Goal: Task Accomplishment & Management: Use online tool/utility

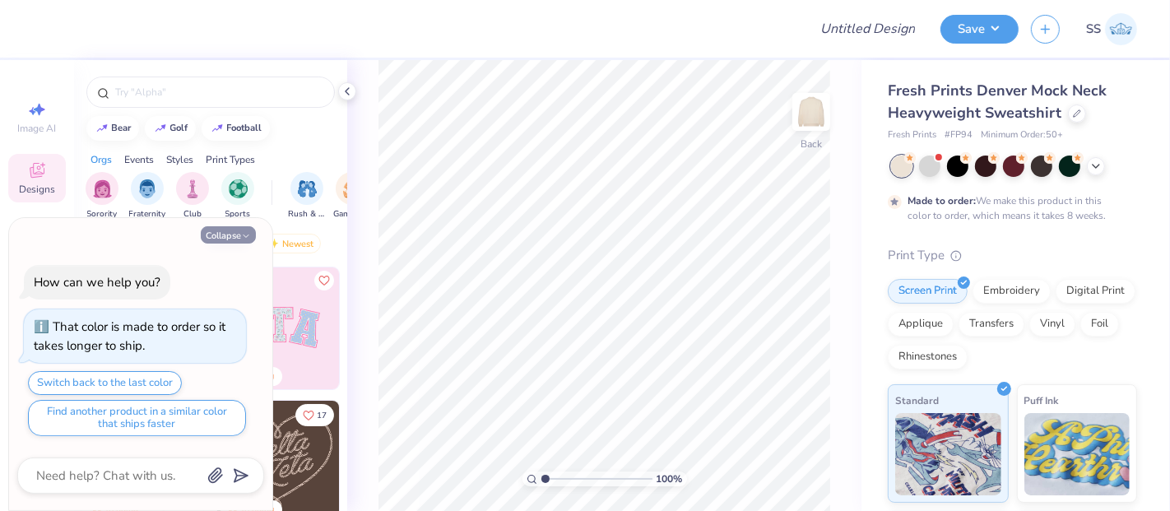
click at [240, 235] on button "Collapse" at bounding box center [228, 234] width 55 height 17
type textarea "x"
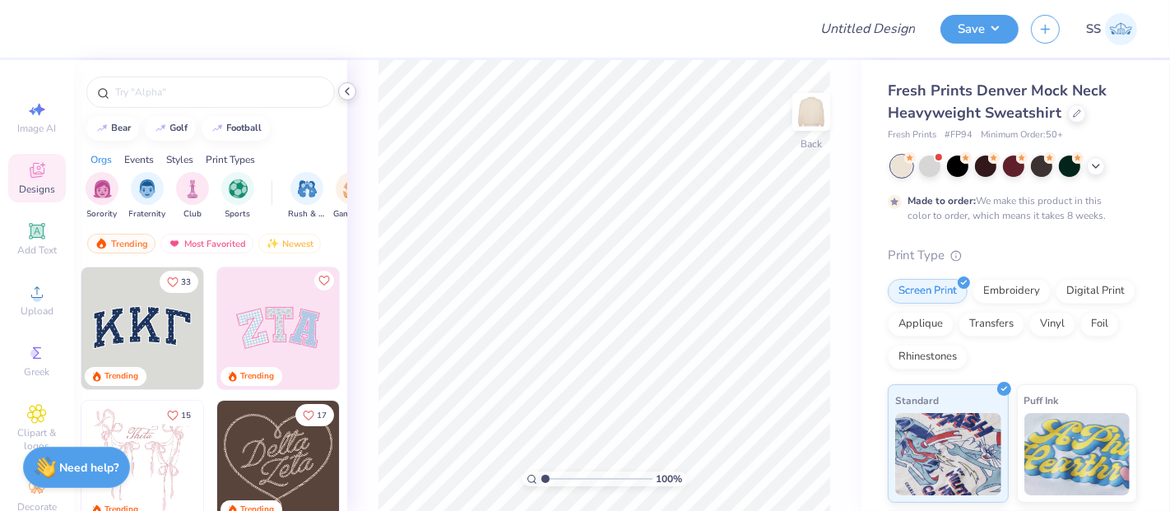
click at [348, 91] on icon at bounding box center [347, 91] width 13 height 13
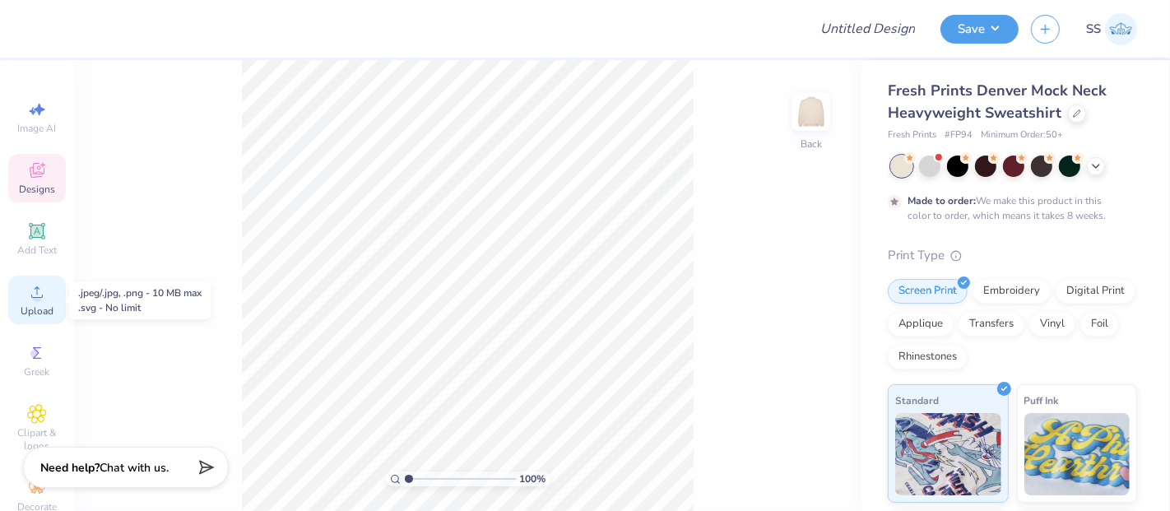
click at [32, 300] on circle at bounding box center [36, 297] width 9 height 9
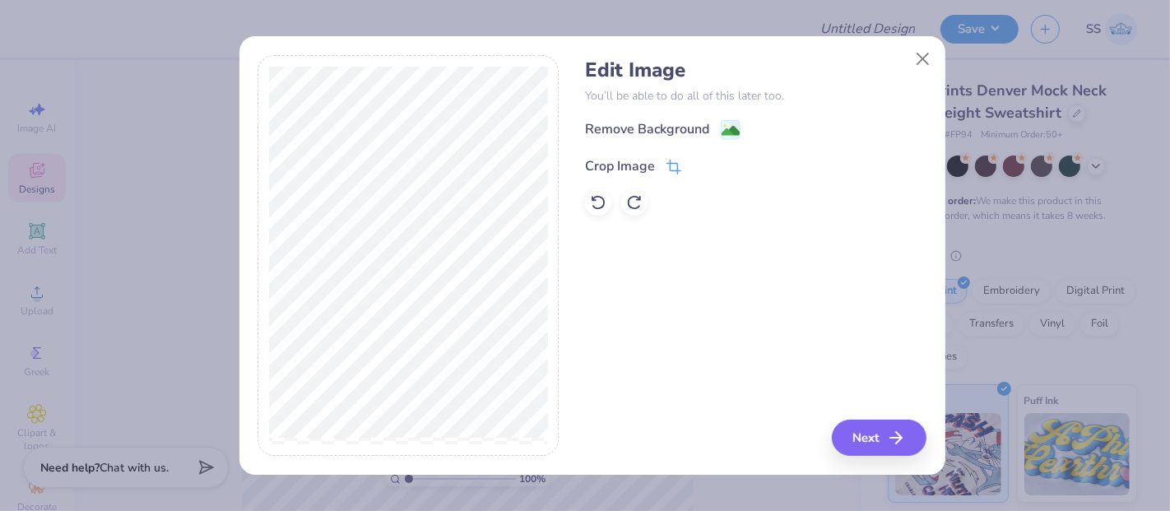
click at [675, 160] on icon at bounding box center [674, 167] width 15 height 15
click at [703, 167] on icon at bounding box center [701, 165] width 10 height 10
click at [924, 57] on button "Close" at bounding box center [922, 59] width 31 height 31
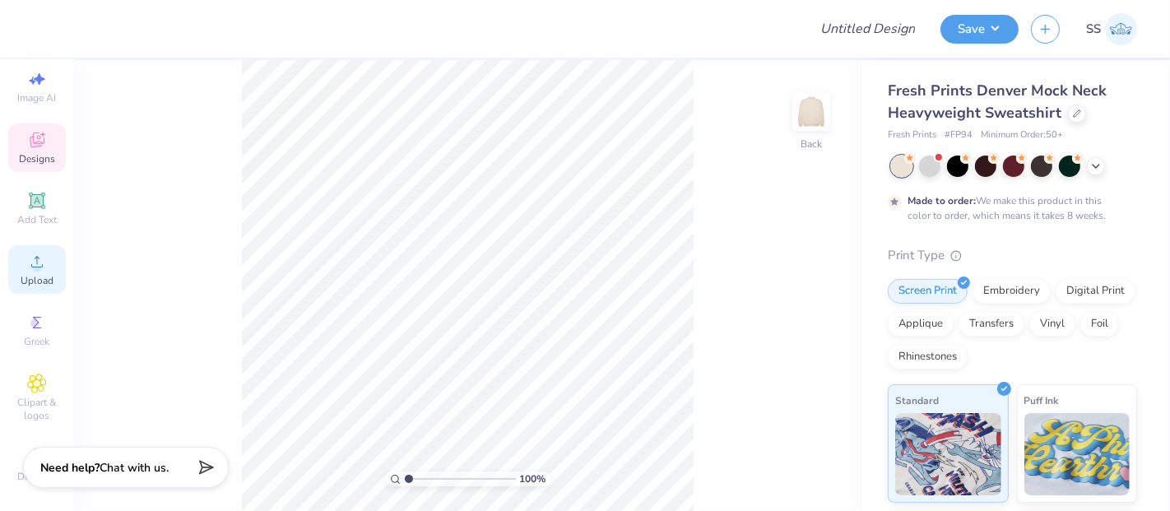
scroll to position [57, 0]
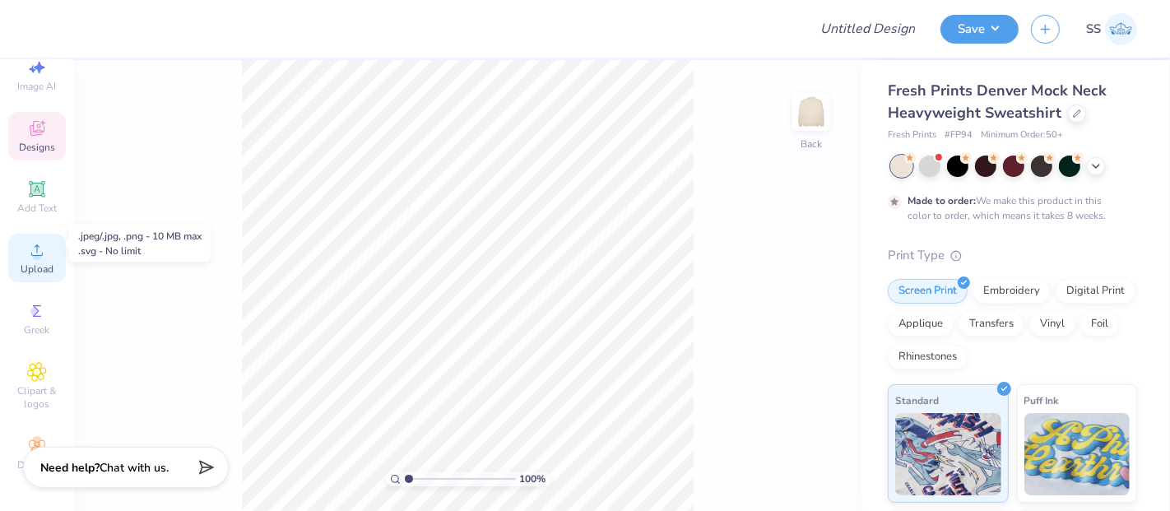
click at [34, 240] on icon at bounding box center [37, 250] width 20 height 20
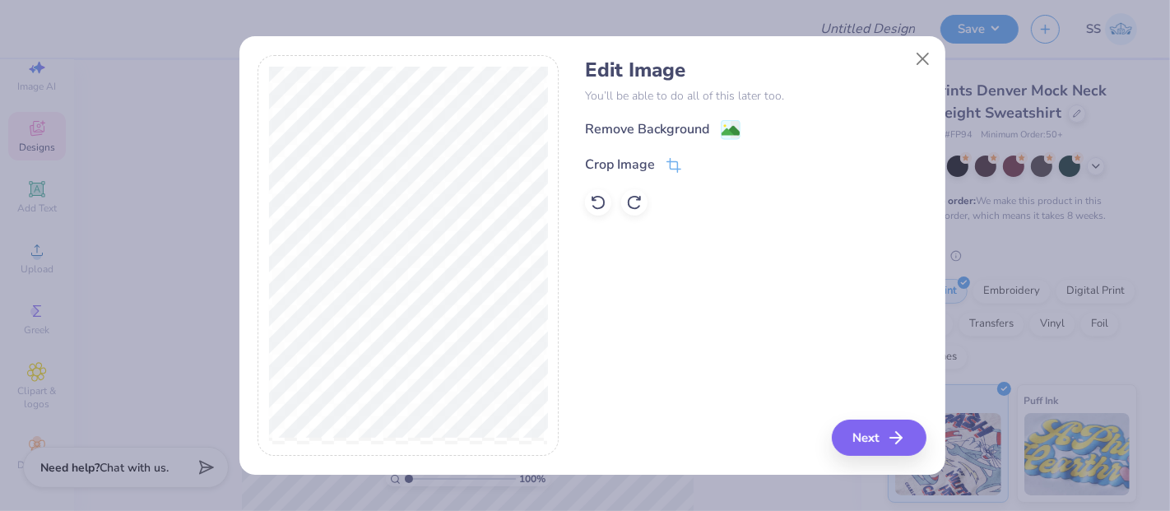
click at [732, 119] on div "Remove Background" at bounding box center [756, 129] width 342 height 21
click at [730, 128] on image at bounding box center [731, 132] width 18 height 18
click at [919, 63] on button "Close" at bounding box center [922, 59] width 31 height 31
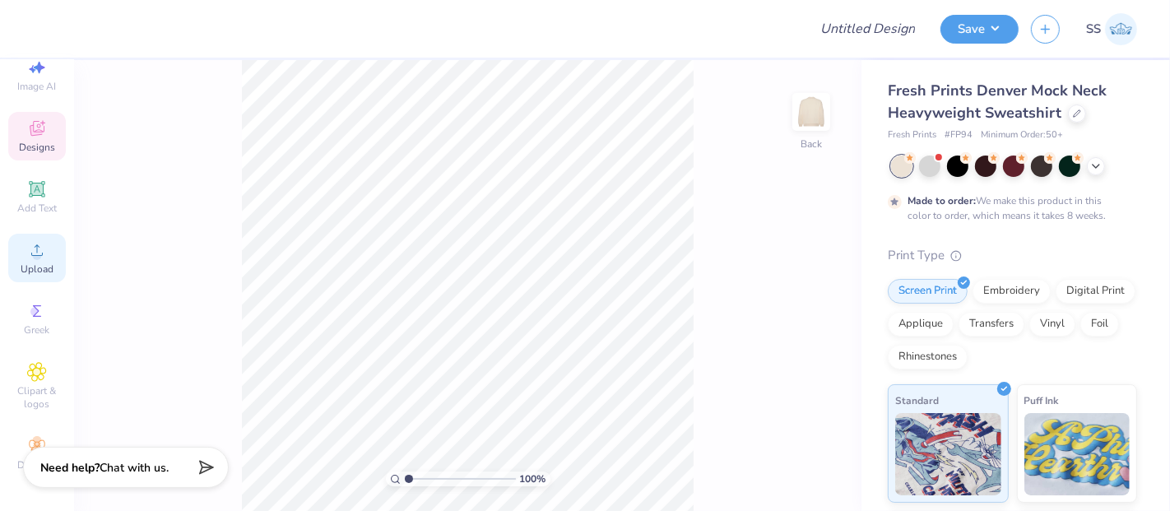
click at [37, 263] on span "Upload" at bounding box center [37, 269] width 33 height 13
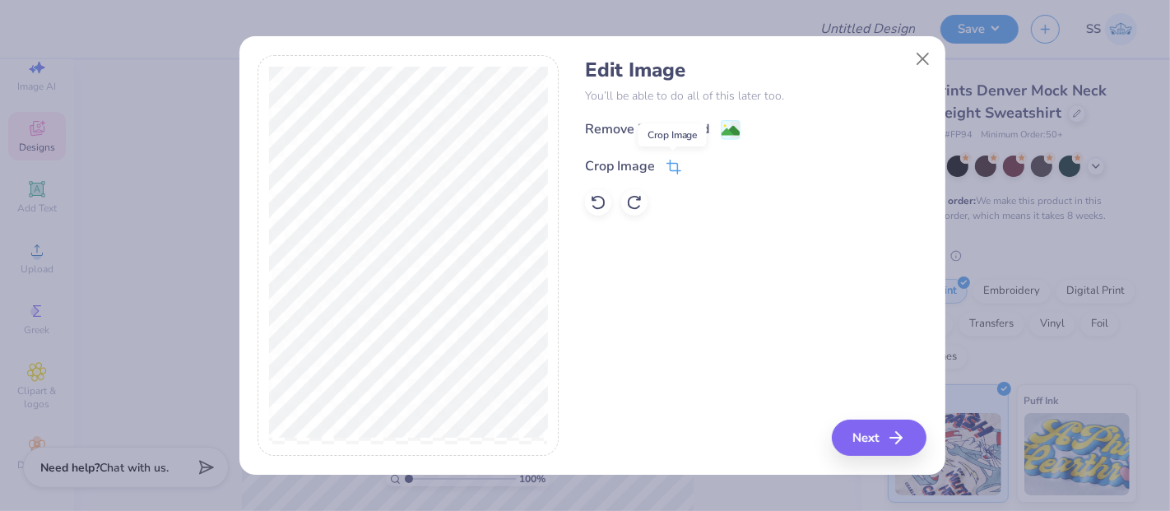
click at [667, 168] on icon at bounding box center [674, 167] width 15 height 15
click at [700, 161] on icon at bounding box center [701, 165] width 10 height 10
click at [726, 131] on image at bounding box center [731, 132] width 18 height 18
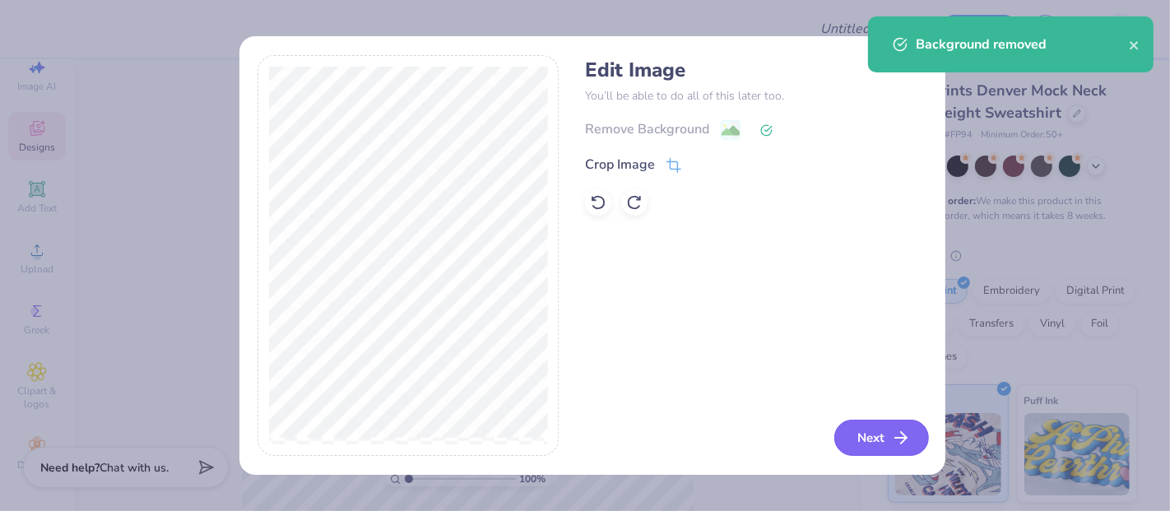
click at [862, 437] on button "Next" at bounding box center [882, 438] width 95 height 36
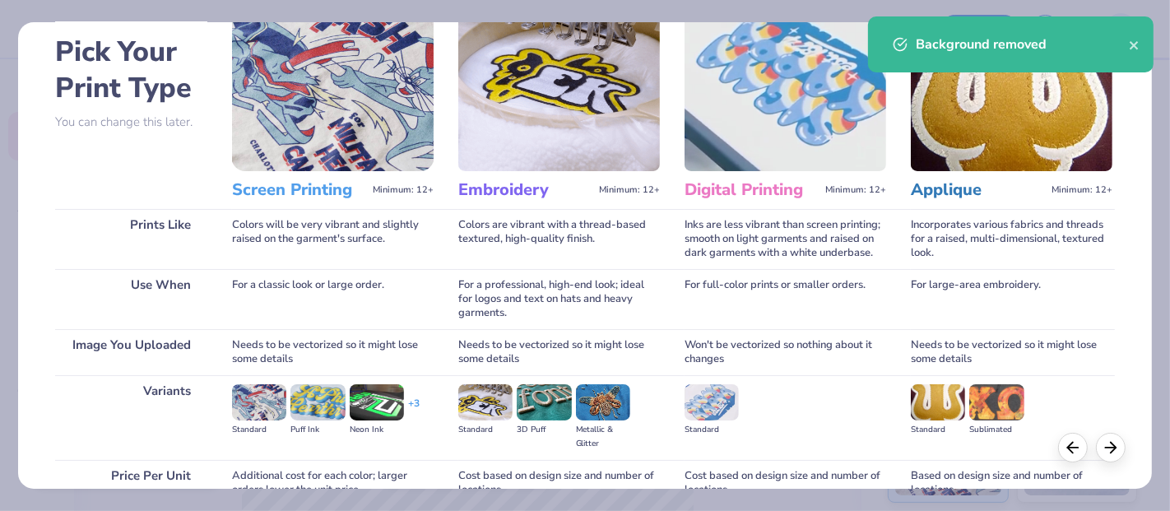
scroll to position [183, 0]
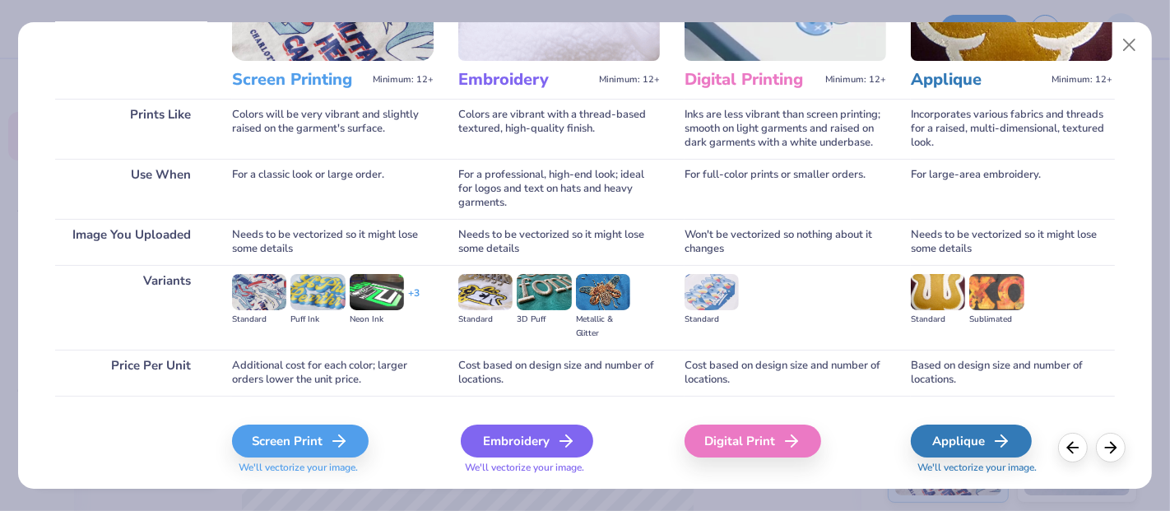
click at [533, 434] on div "Embroidery" at bounding box center [527, 441] width 133 height 33
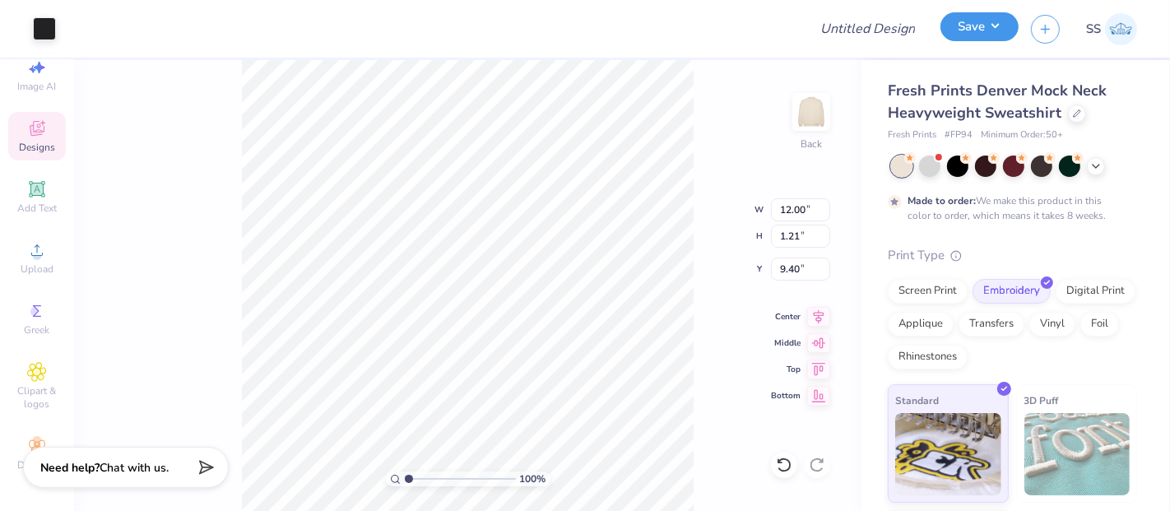
click at [992, 30] on button "Save" at bounding box center [980, 26] width 78 height 29
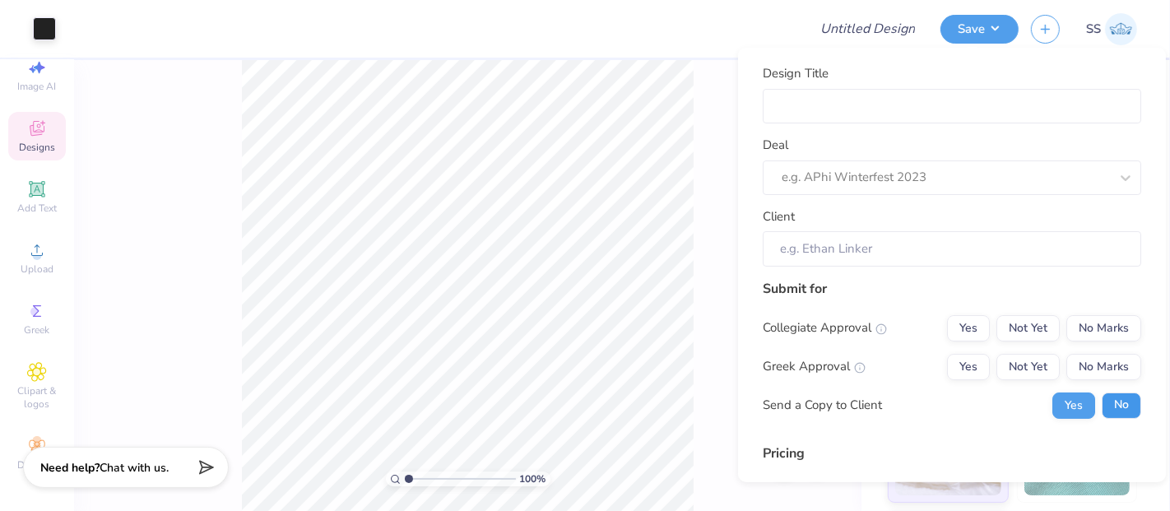
click at [1113, 409] on button "No" at bounding box center [1122, 405] width 40 height 26
click at [1107, 364] on button "No Marks" at bounding box center [1104, 366] width 75 height 26
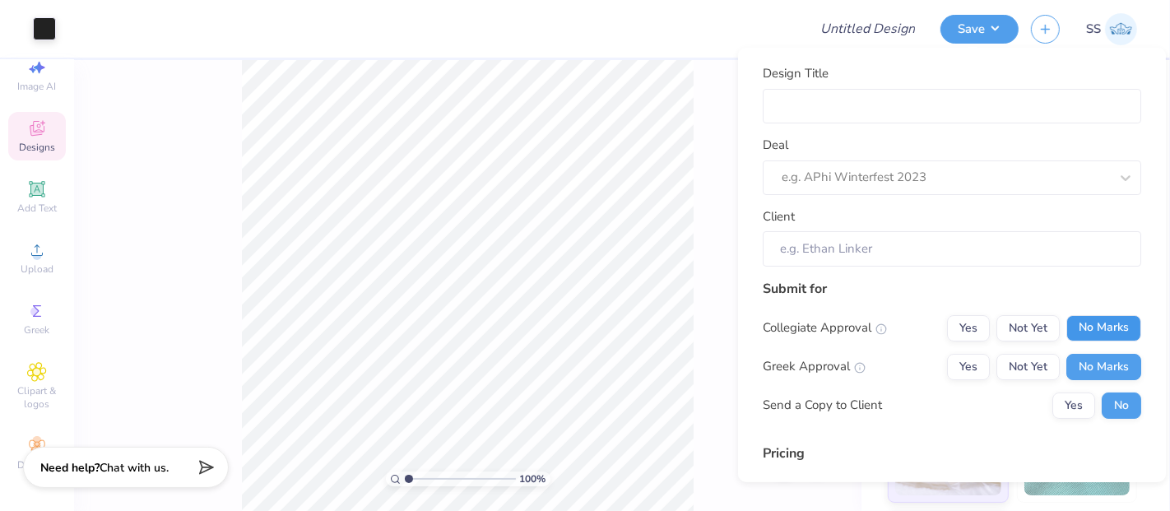
click at [1098, 332] on button "No Marks" at bounding box center [1104, 327] width 75 height 26
type input "$72.28"
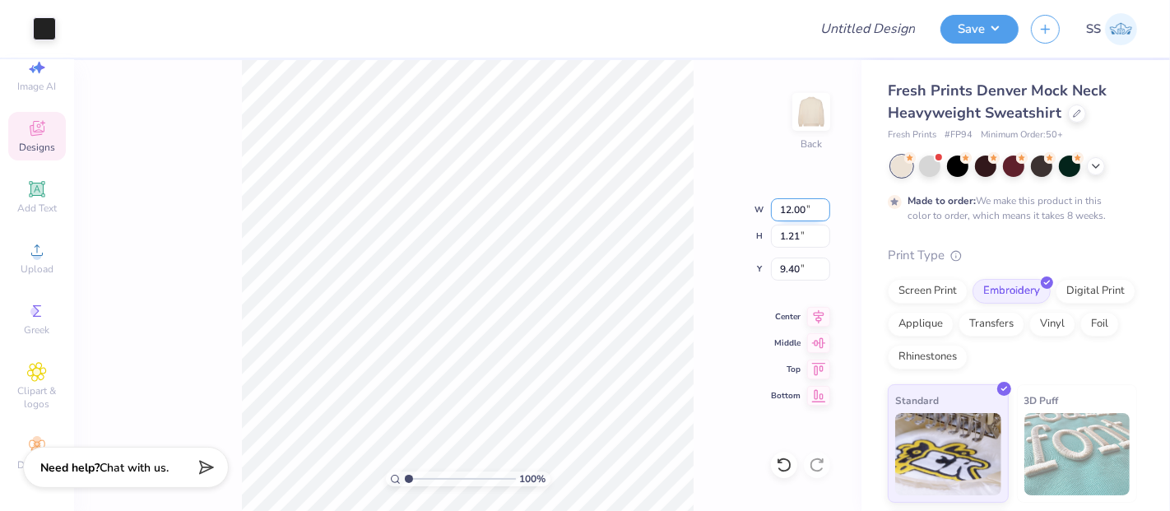
drag, startPoint x: 807, startPoint y: 214, endPoint x: 781, endPoint y: 215, distance: 25.5
click at [781, 215] on input "12.00" at bounding box center [800, 209] width 59 height 23
type input "6.00"
type input "0.60"
type input "9.70"
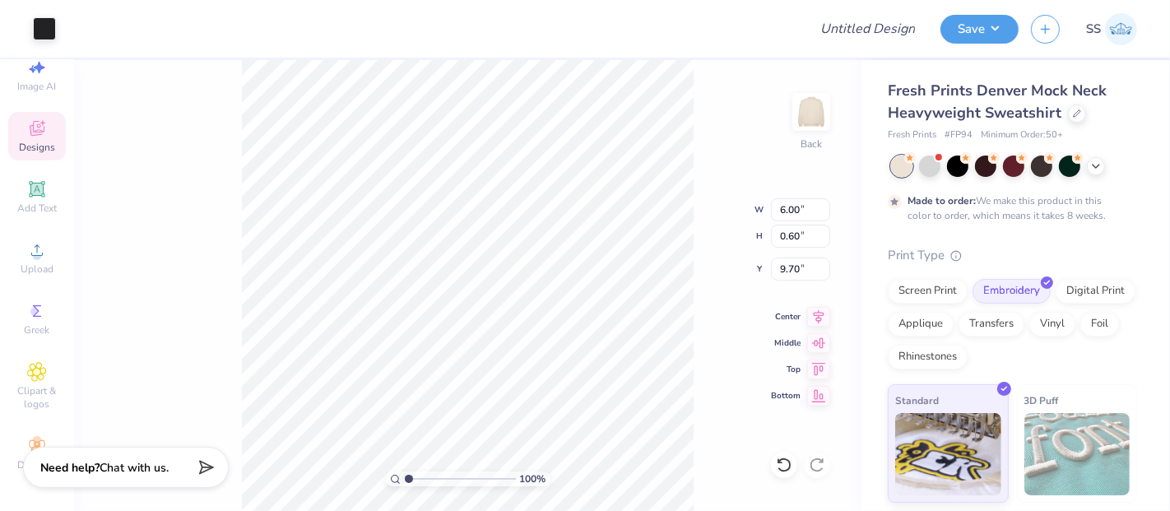
type input "3.00"
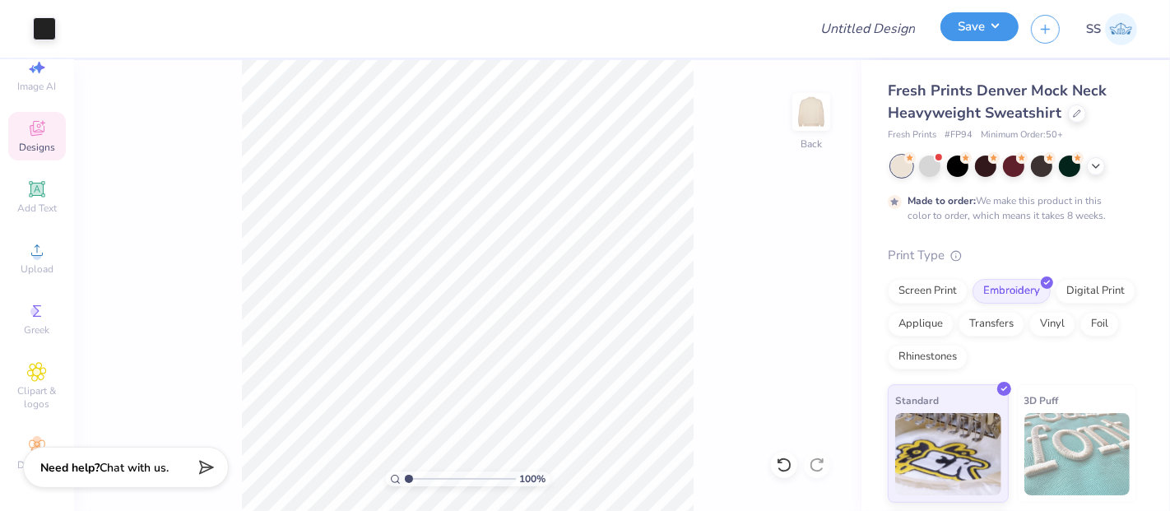
click at [993, 28] on button "Save" at bounding box center [980, 26] width 78 height 29
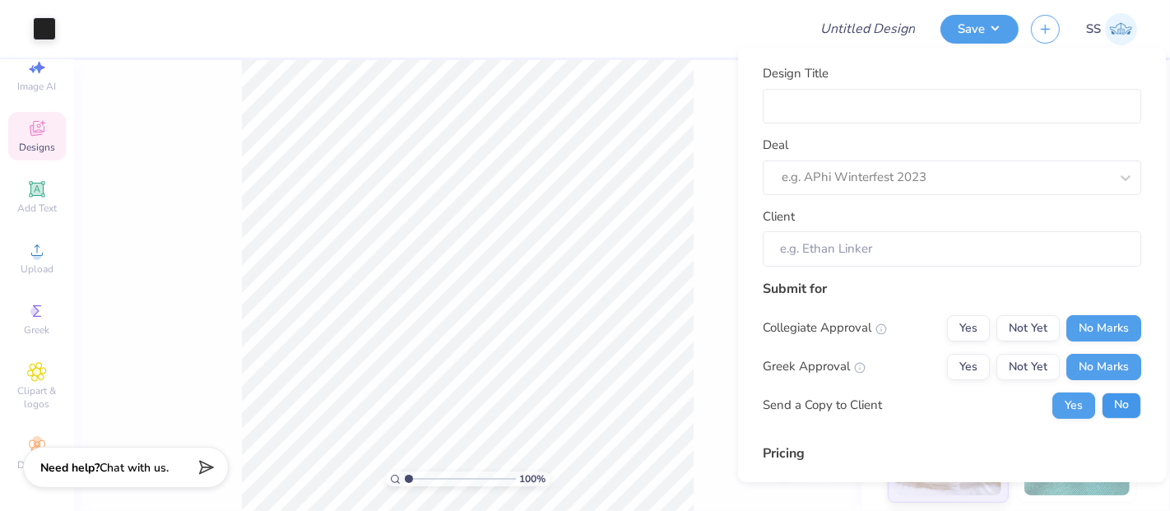
click at [1109, 398] on button "No" at bounding box center [1122, 405] width 40 height 26
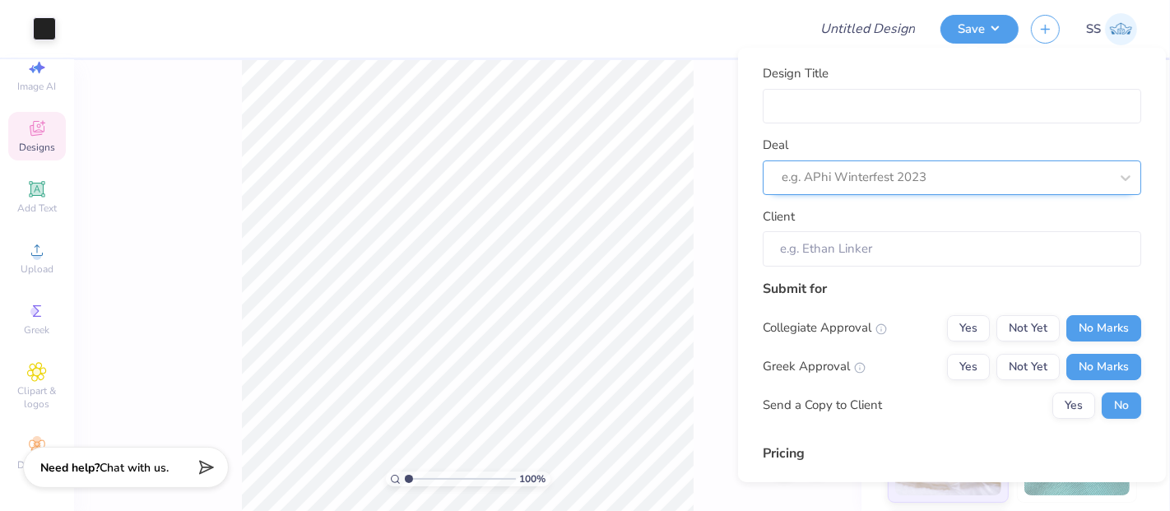
click at [1039, 187] on div at bounding box center [946, 177] width 328 height 22
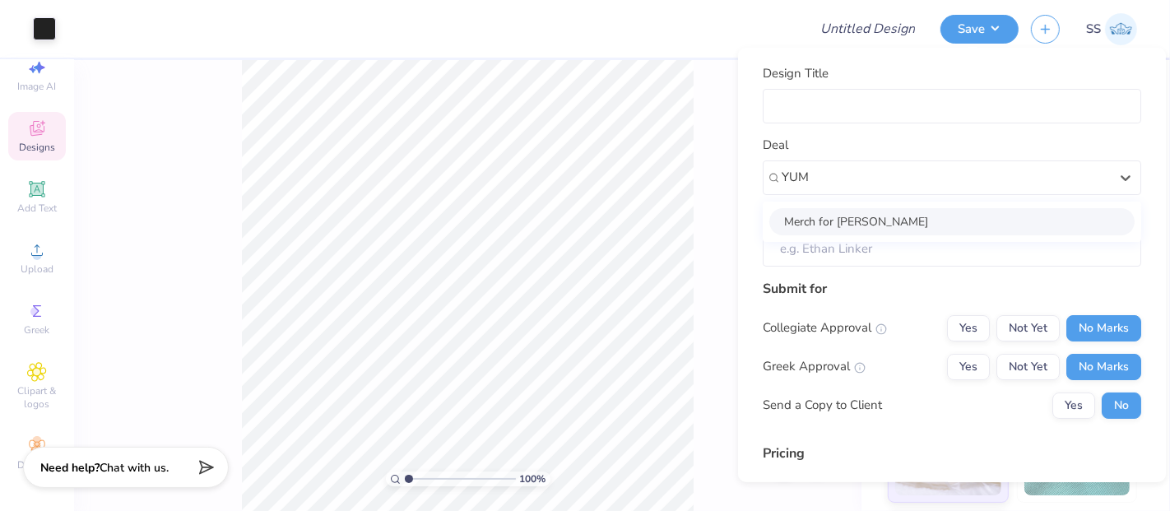
click at [1002, 229] on div "Merch for [PERSON_NAME]" at bounding box center [952, 220] width 365 height 27
type input "YUM"
type input "[PERSON_NAME]"
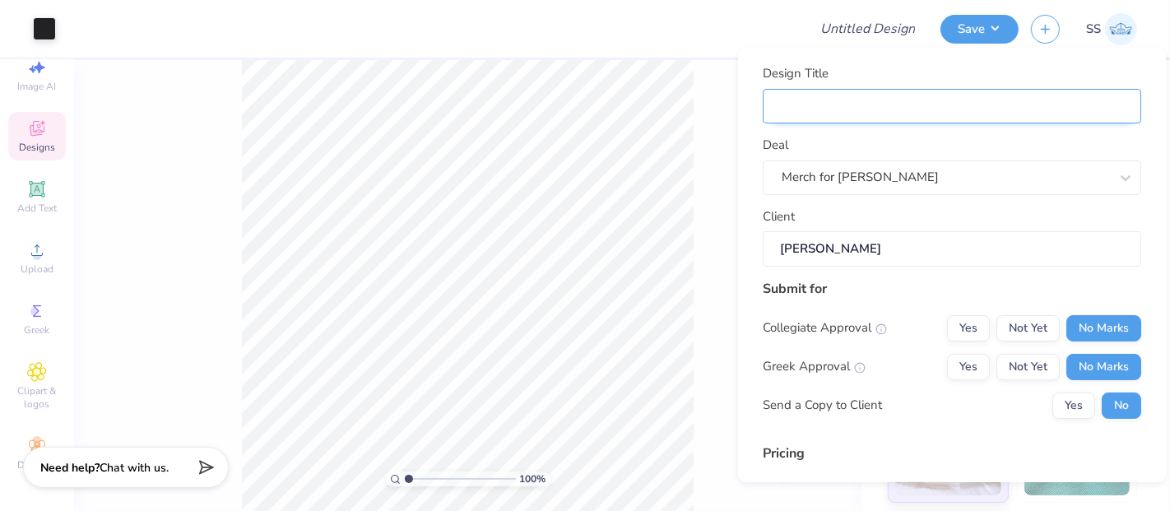
click at [923, 105] on input "Design Title" at bounding box center [952, 105] width 379 height 35
type input "m"
type input "mO"
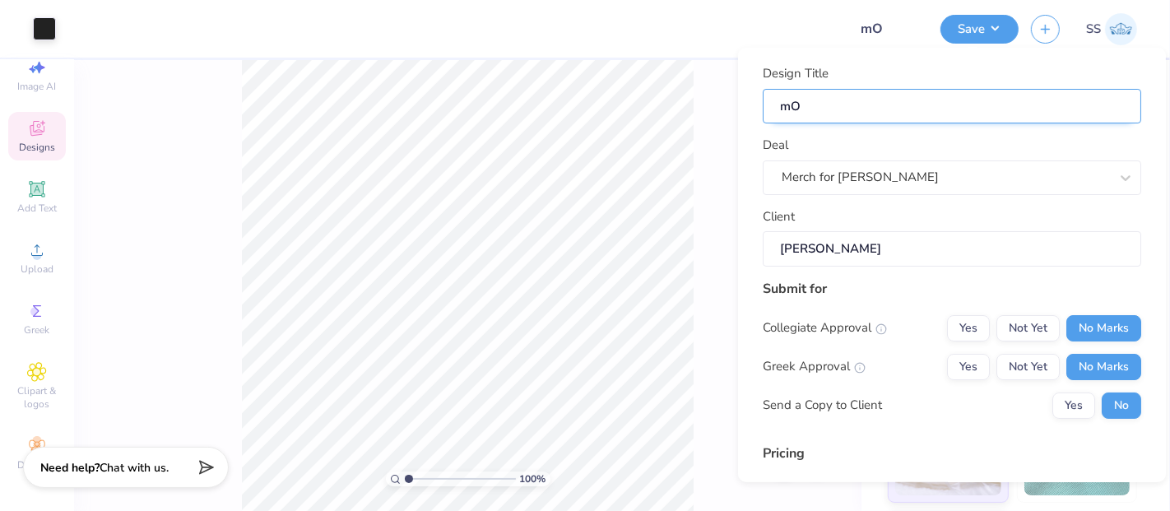
type input "mOC"
type input "mOCK"
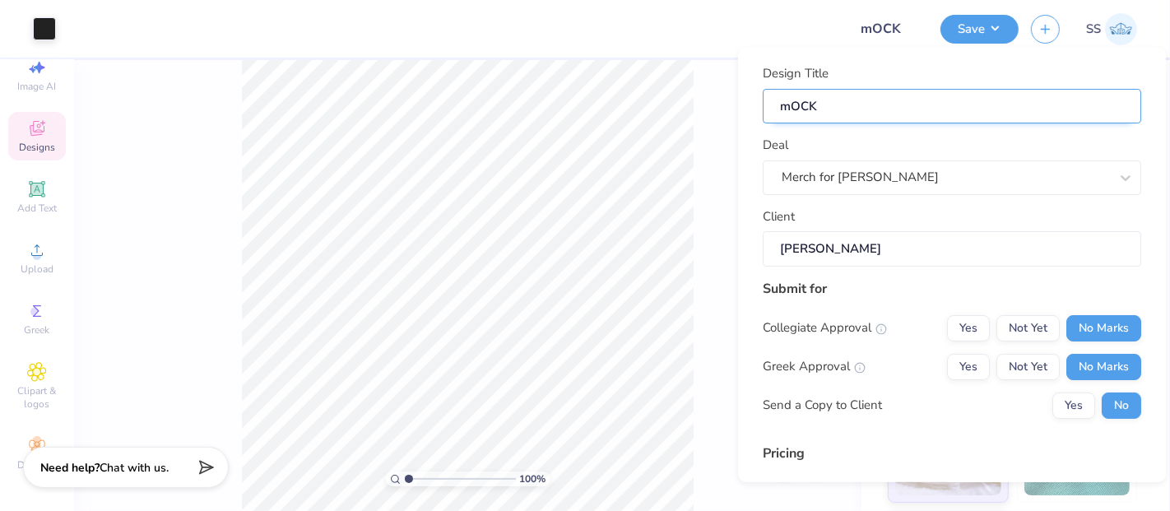
type input "mOCK"
type input "m"
type input "M"
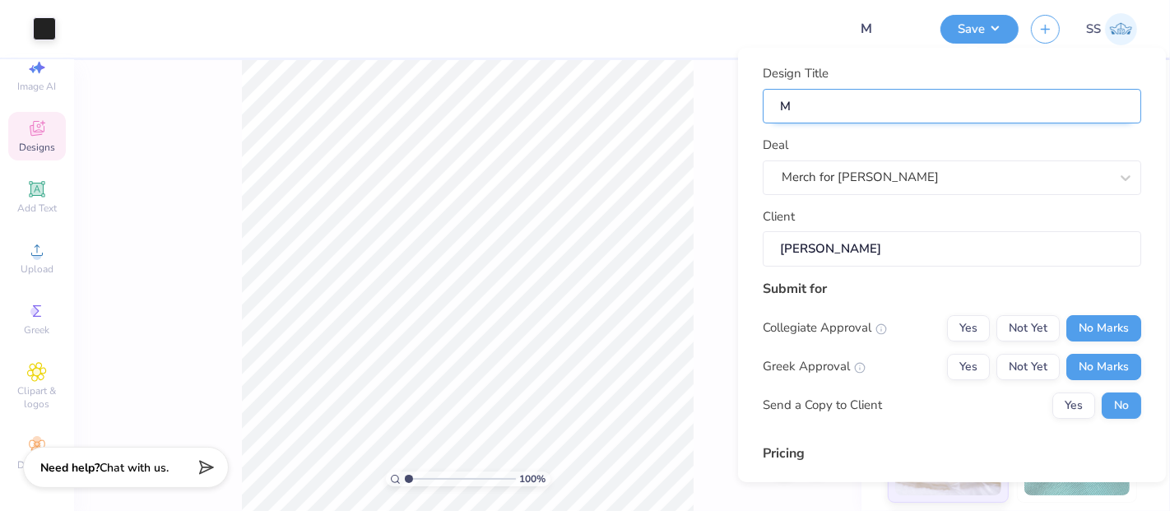
type input "Mo"
type input "Moc"
type input "Mock"
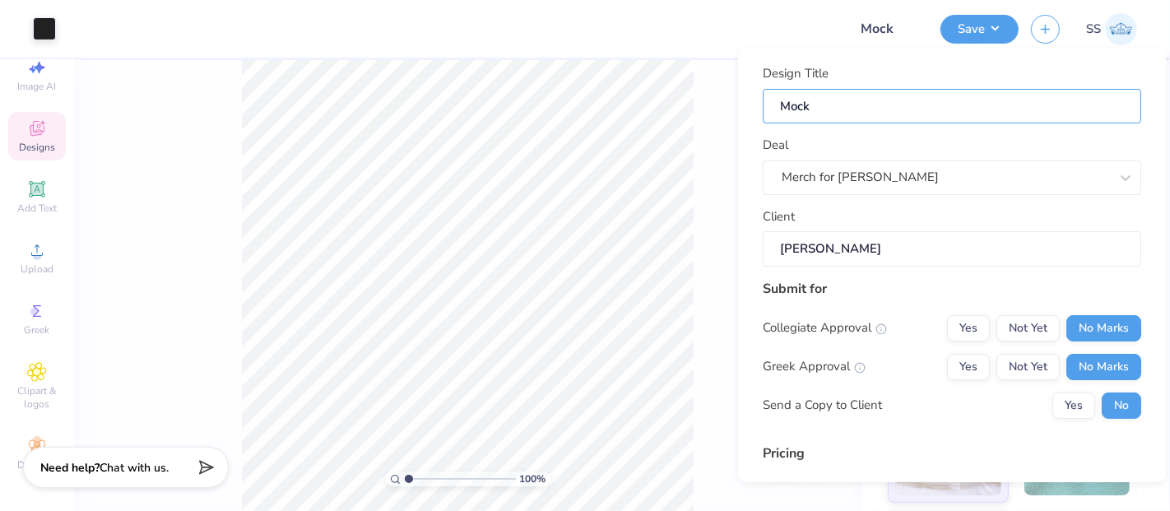
type input "Mock Necks"
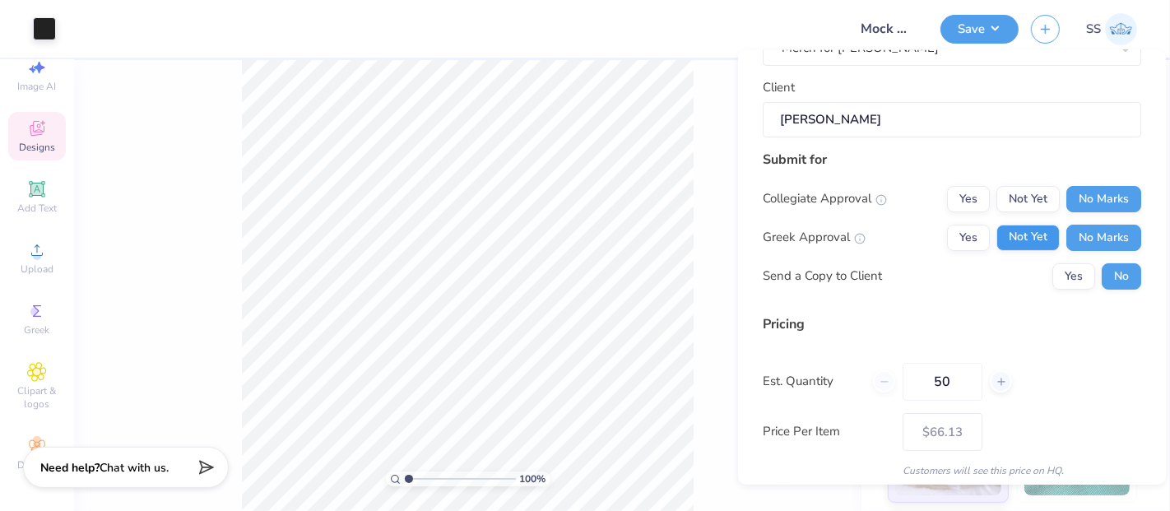
scroll to position [152, 0]
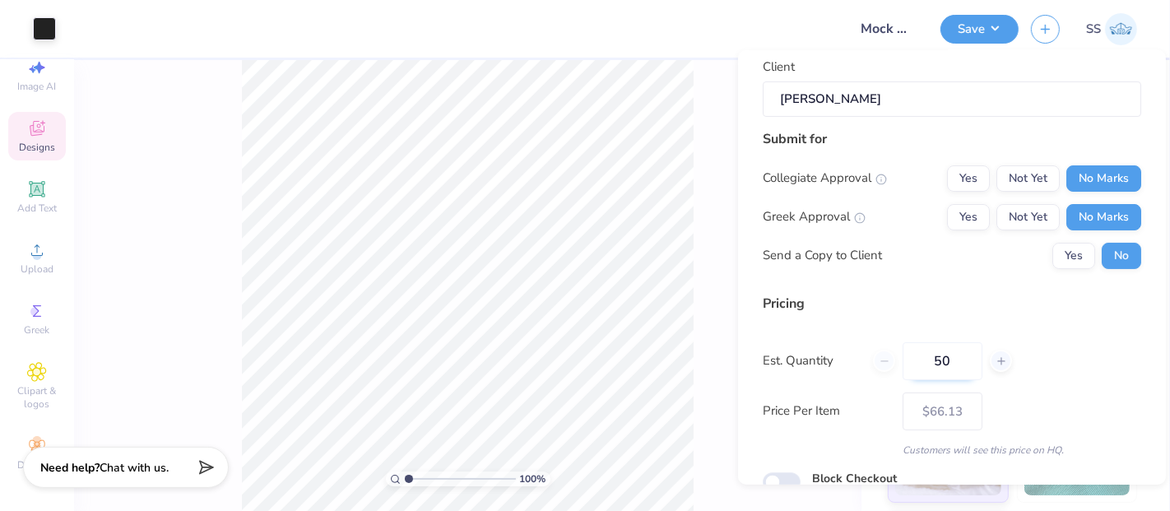
drag, startPoint x: 959, startPoint y: 369, endPoint x: 928, endPoint y: 366, distance: 30.6
click at [928, 366] on input "50" at bounding box center [943, 361] width 80 height 38
type input "100"
type input "$64.83"
type input "100"
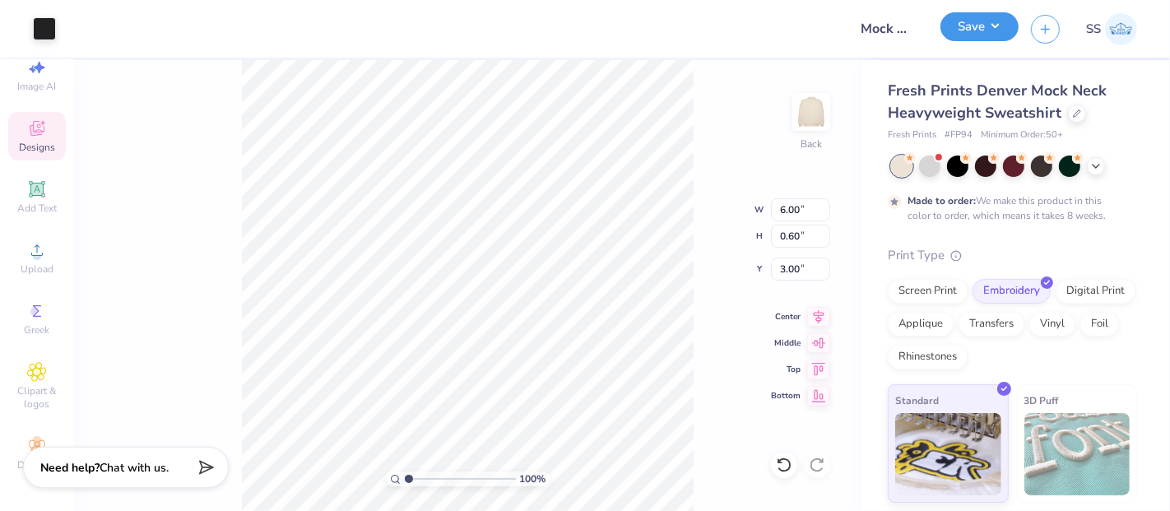
click at [994, 35] on button "Save" at bounding box center [980, 26] width 78 height 29
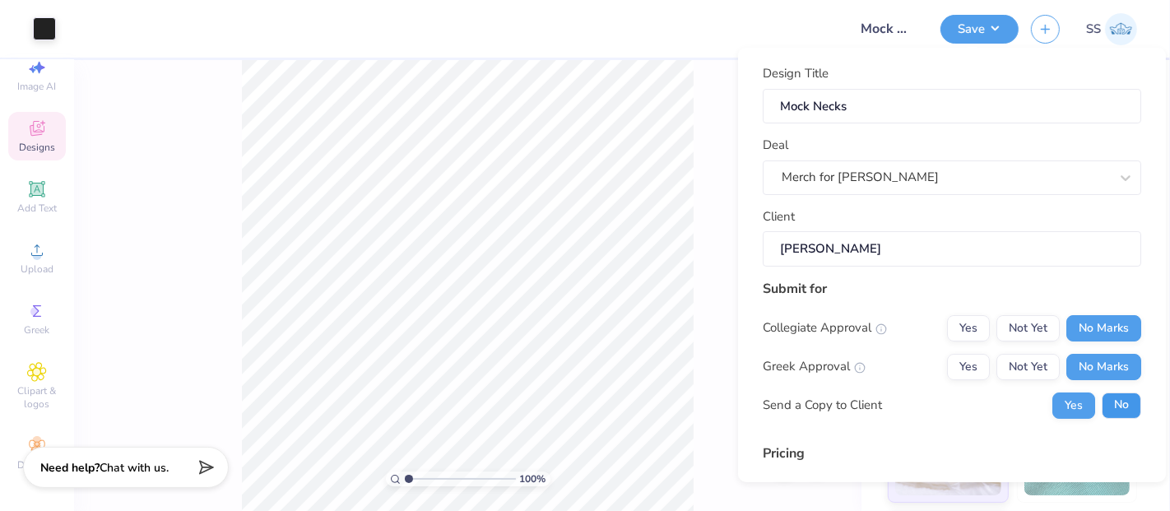
click at [1112, 405] on button "No" at bounding box center [1122, 405] width 40 height 26
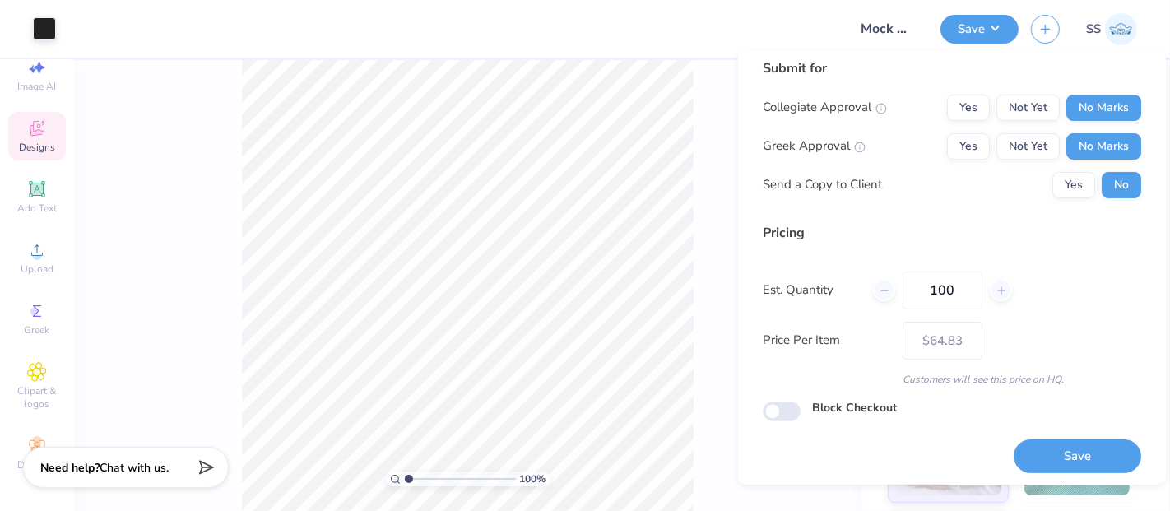
scroll to position [226, 0]
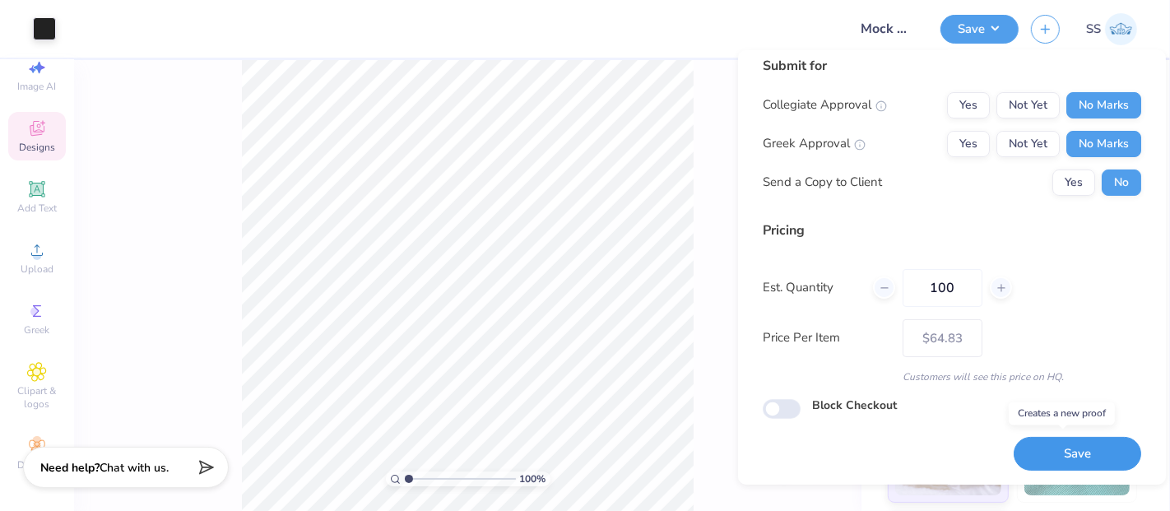
click at [1042, 454] on button "Save" at bounding box center [1078, 454] width 128 height 34
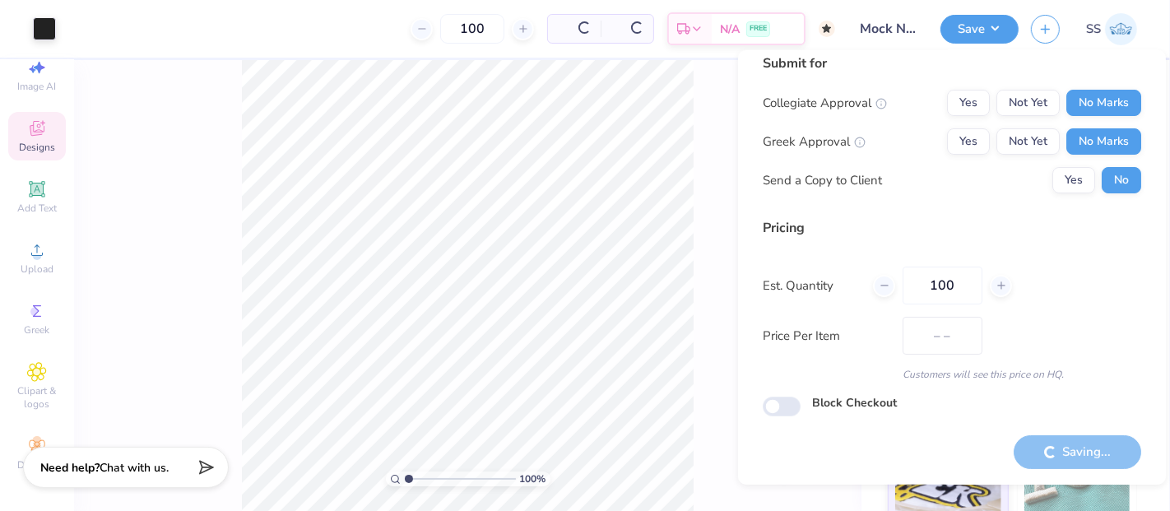
scroll to position [12, 0]
type input "$64.83"
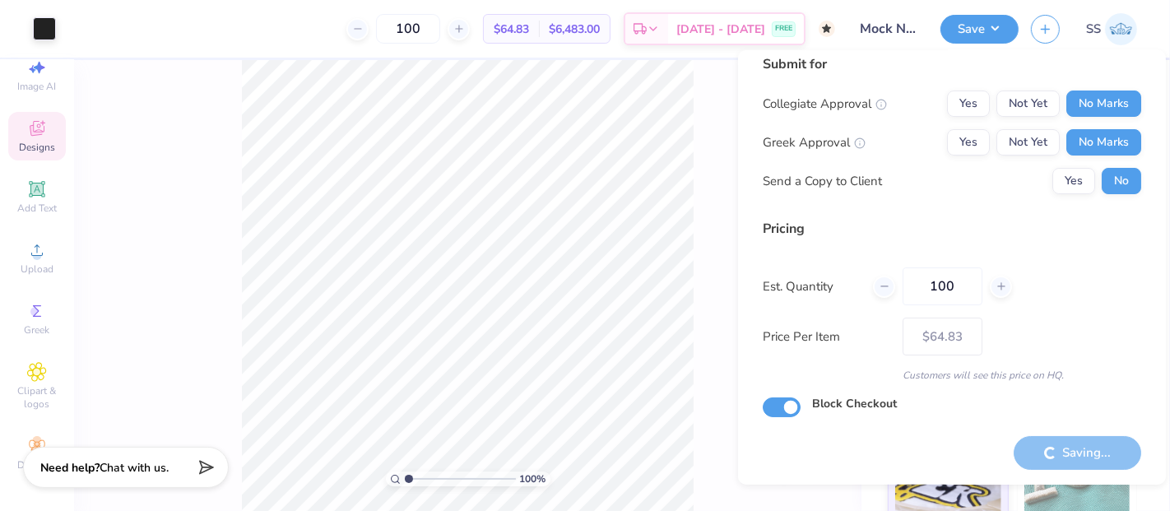
checkbox input "true"
type input "– –"
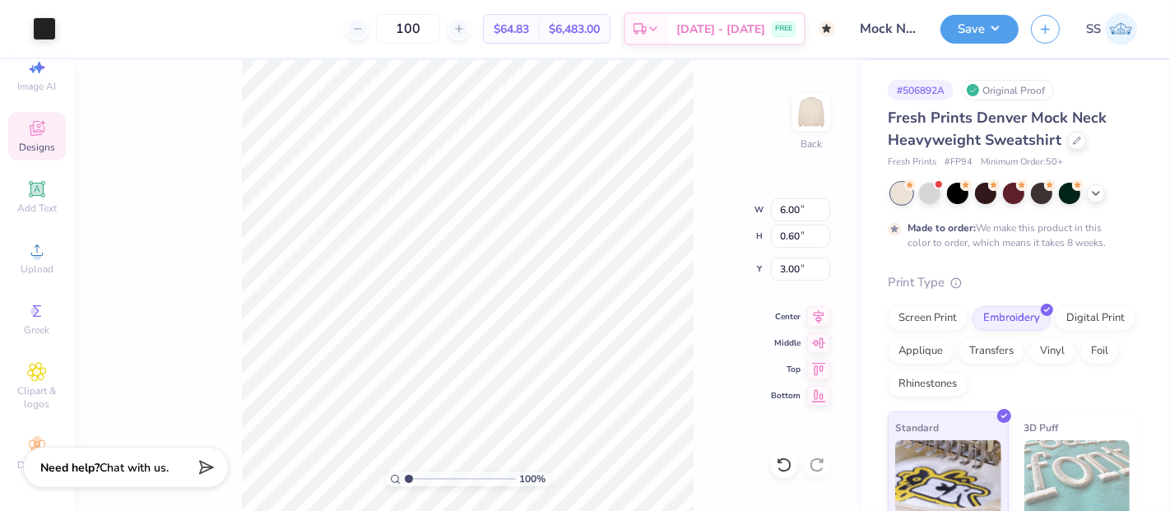
type input "8.21"
type input "0.83"
click at [800, 219] on input "8.21" at bounding box center [800, 209] width 59 height 23
type input "8.00"
type input "0.81"
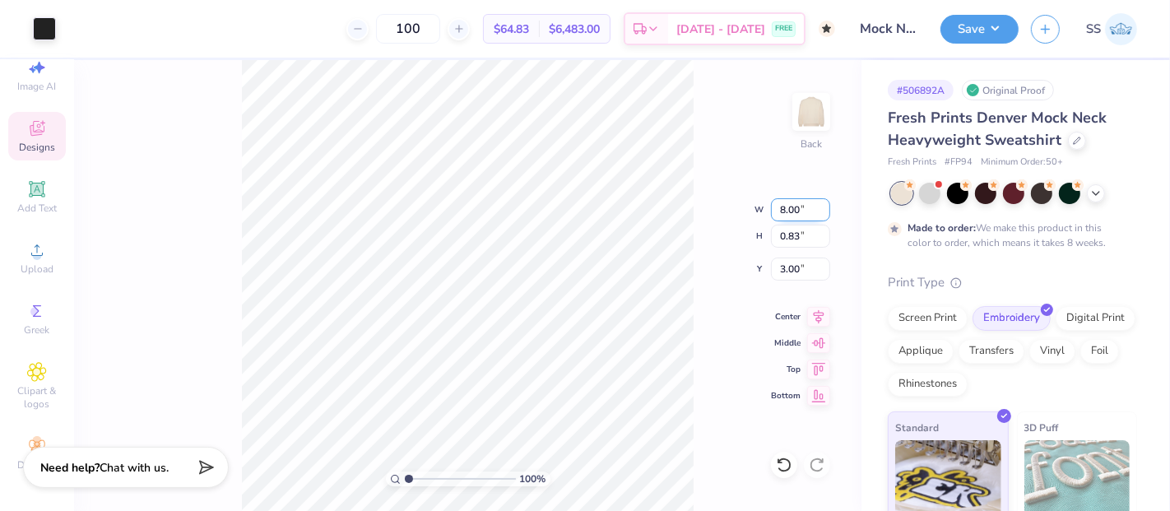
type input "3.01"
drag, startPoint x: 781, startPoint y: 210, endPoint x: 770, endPoint y: 212, distance: 11.0
click at [770, 212] on div "100 % Back W 8.00 8.00 " H 0.81 0.81 " Y 3.01 3.01 " Center Middle Top Bottom" at bounding box center [468, 285] width 788 height 451
drag, startPoint x: 785, startPoint y: 212, endPoint x: 776, endPoint y: 207, distance: 9.9
click at [776, 207] on input "8.00" at bounding box center [800, 209] width 59 height 23
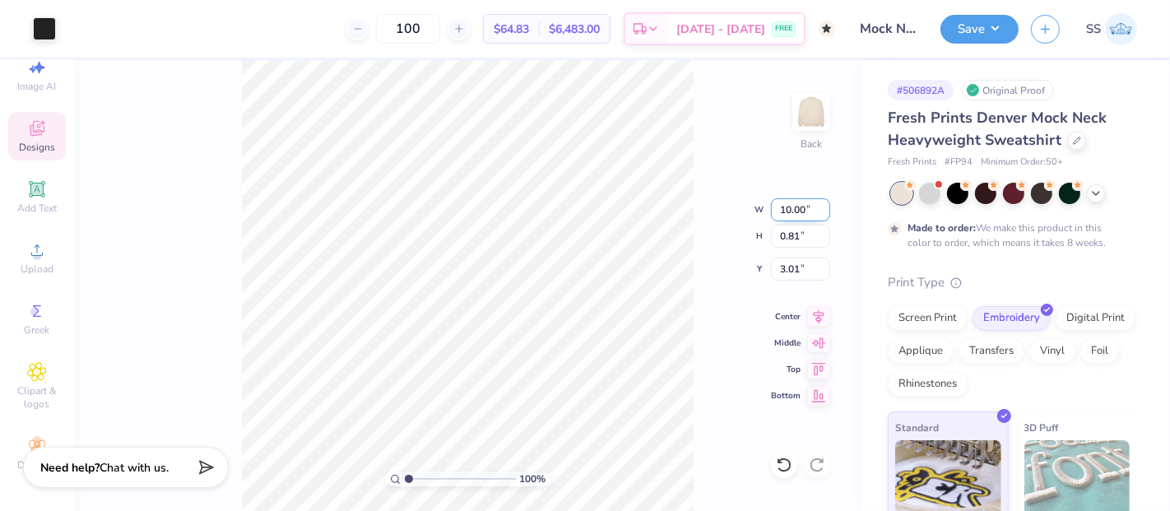
type input "10.00"
type input "1.01"
type input "2.91"
type input "9.00"
type input "0.91"
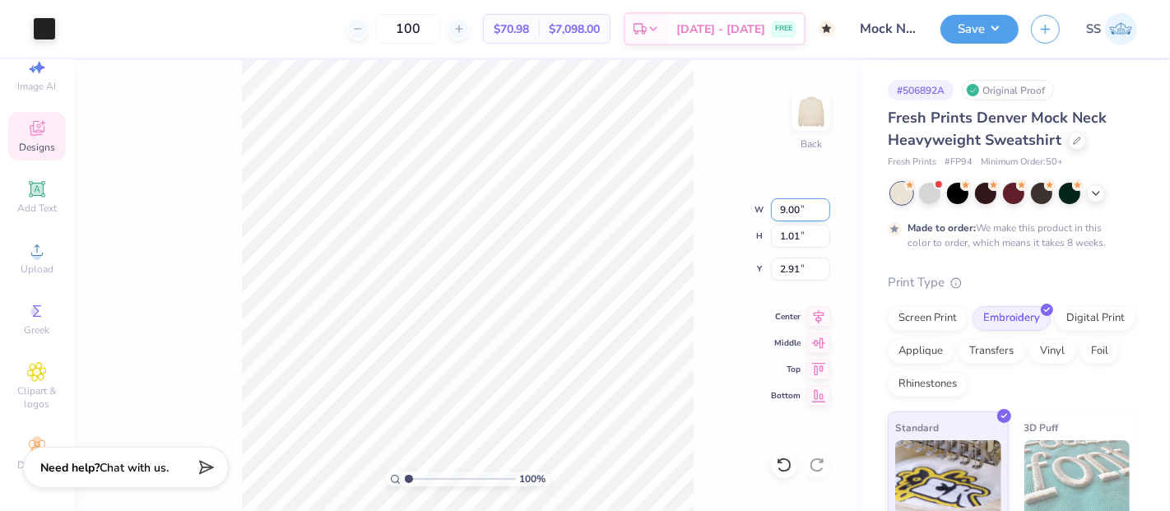
type input "2.96"
type input "8.00"
type input "0.81"
type input "3.01"
type input "3.00"
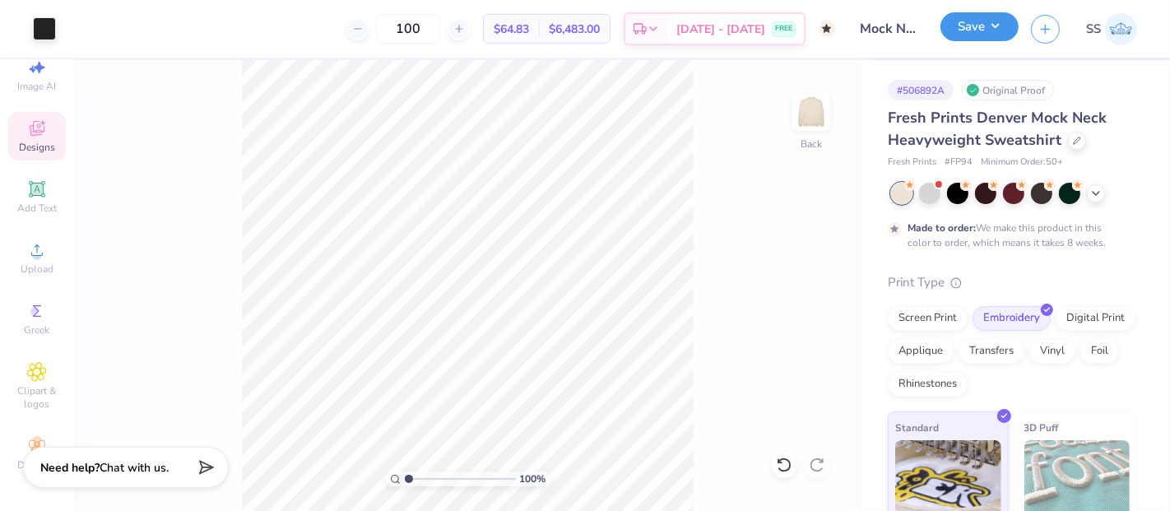
click at [997, 38] on button "Save" at bounding box center [980, 26] width 78 height 29
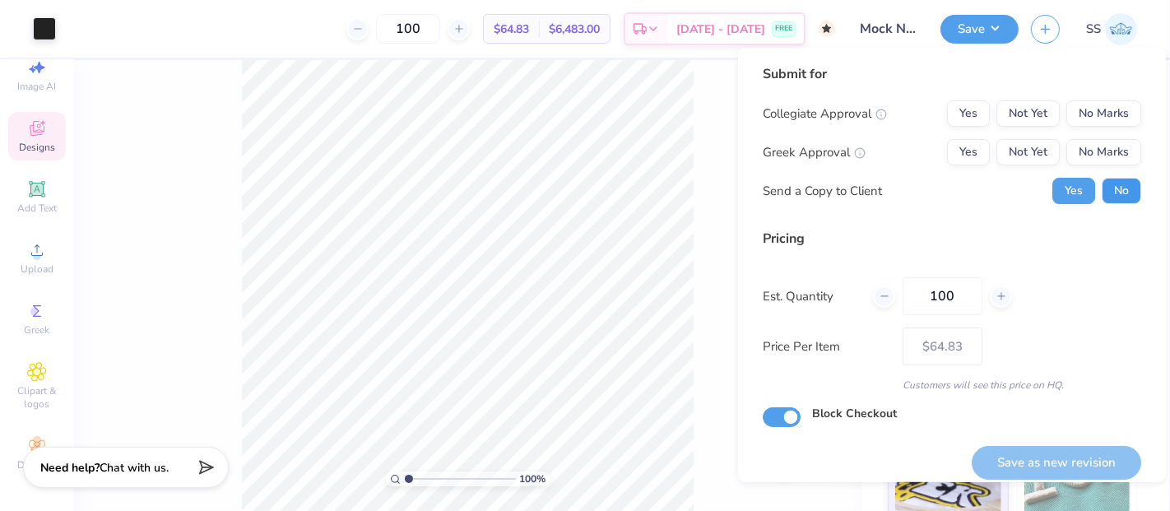
click at [1102, 190] on button "No" at bounding box center [1122, 191] width 40 height 26
click at [1074, 146] on button "No Marks" at bounding box center [1104, 152] width 75 height 26
click at [1081, 127] on div "Collegiate Approval Yes Not Yet No Marks Greek Approval Yes Not Yet No Marks Se…" at bounding box center [952, 152] width 379 height 104
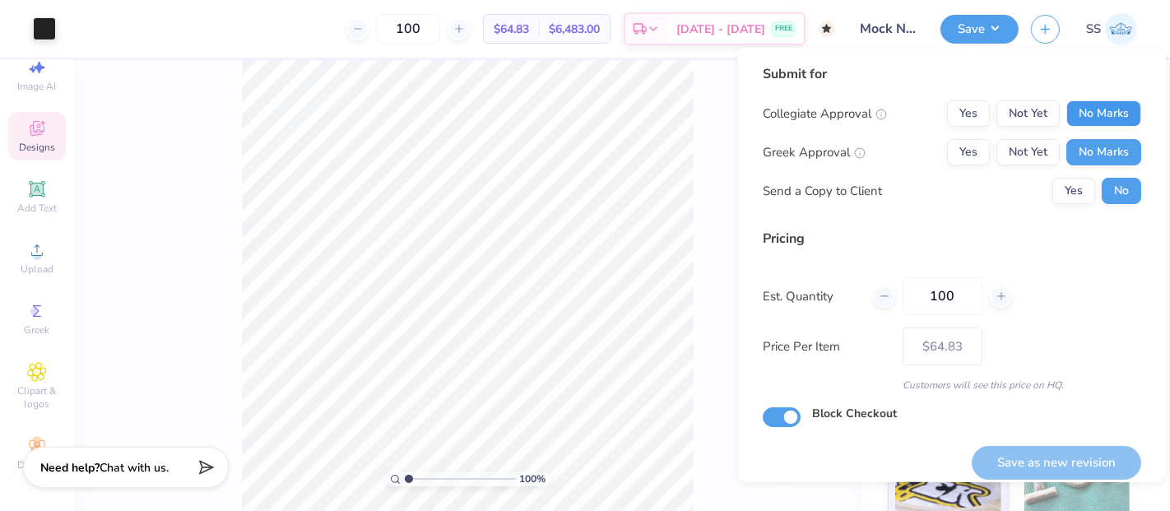
click at [1084, 119] on button "No Marks" at bounding box center [1104, 113] width 75 height 26
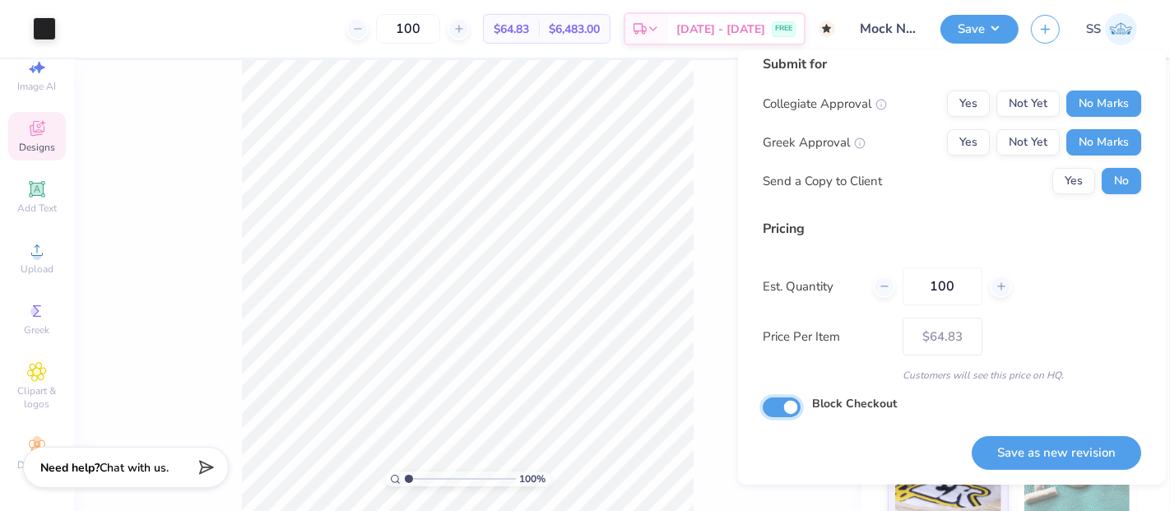
click at [785, 411] on input "Block Checkout" at bounding box center [782, 408] width 38 height 20
checkbox input "false"
click at [1013, 450] on button "Save as new revision" at bounding box center [1057, 453] width 170 height 34
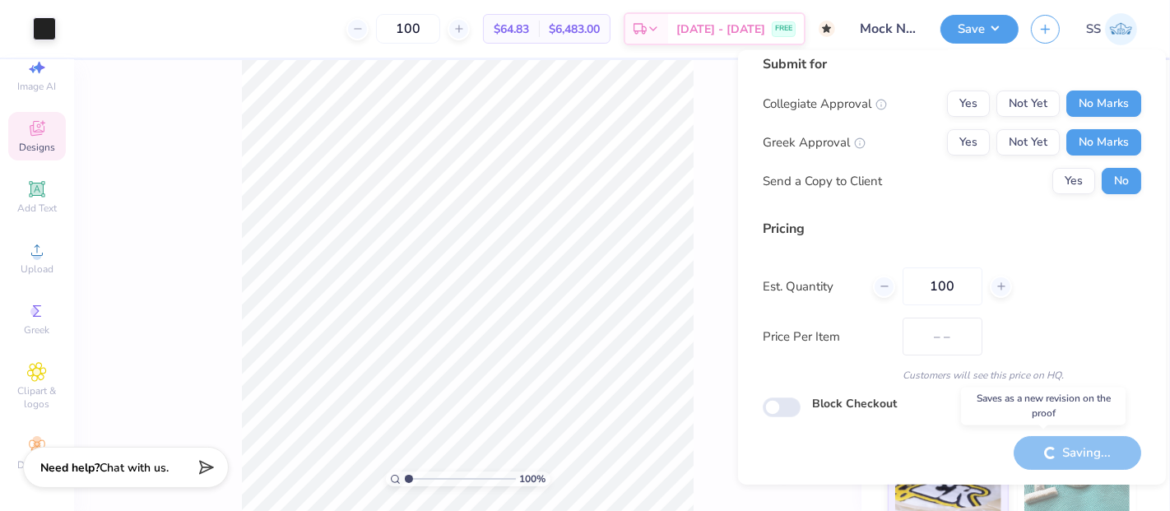
type input "$64.83"
checkbox input "true"
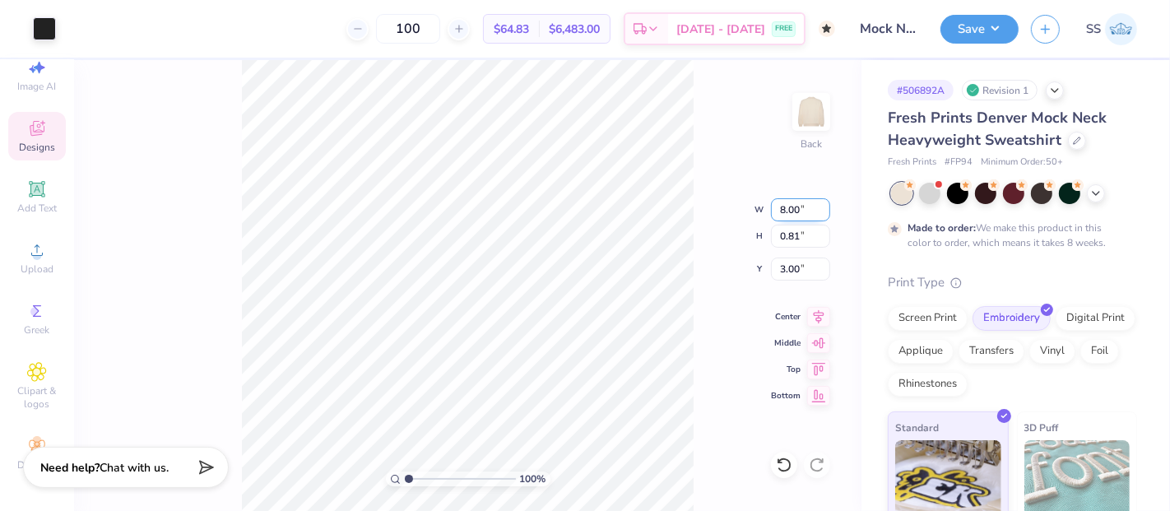
drag, startPoint x: 803, startPoint y: 215, endPoint x: 779, endPoint y: 210, distance: 25.2
click at [779, 210] on input "8.00" at bounding box center [800, 209] width 59 height 23
type input "3.50"
type input "0.35"
type input "3.23"
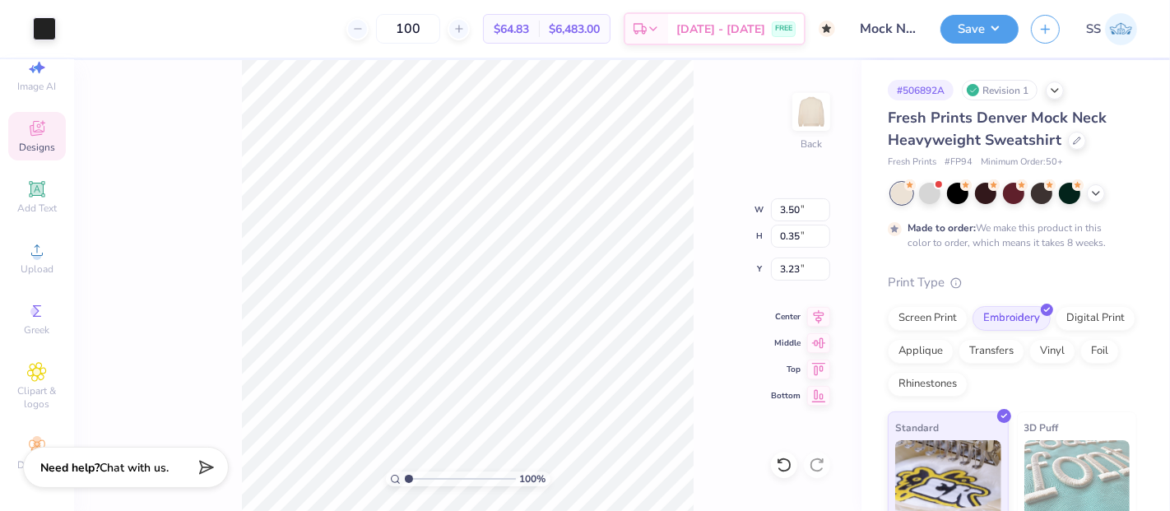
type input "3.00"
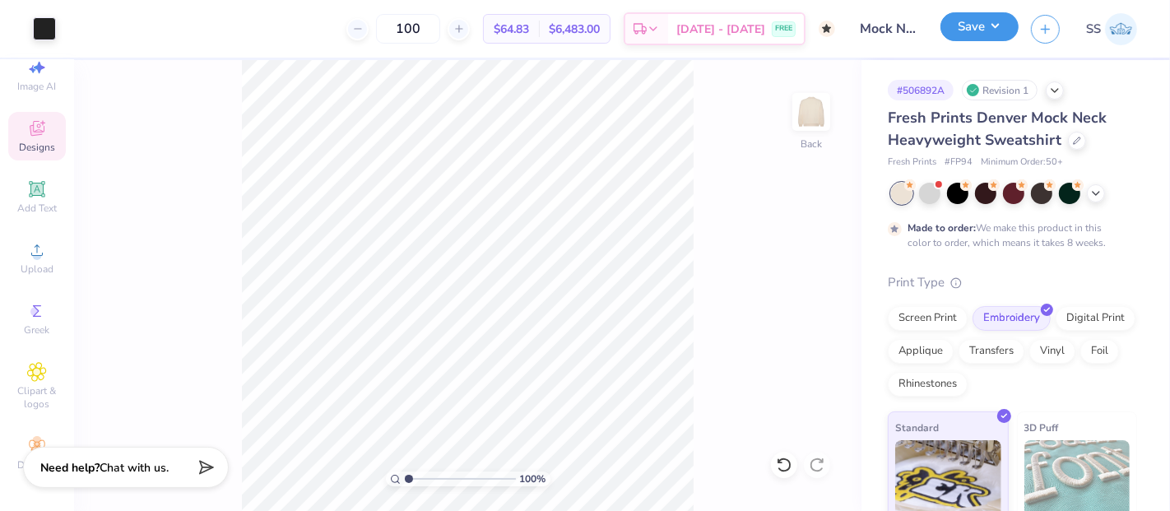
click at [978, 36] on button "Save" at bounding box center [980, 26] width 78 height 29
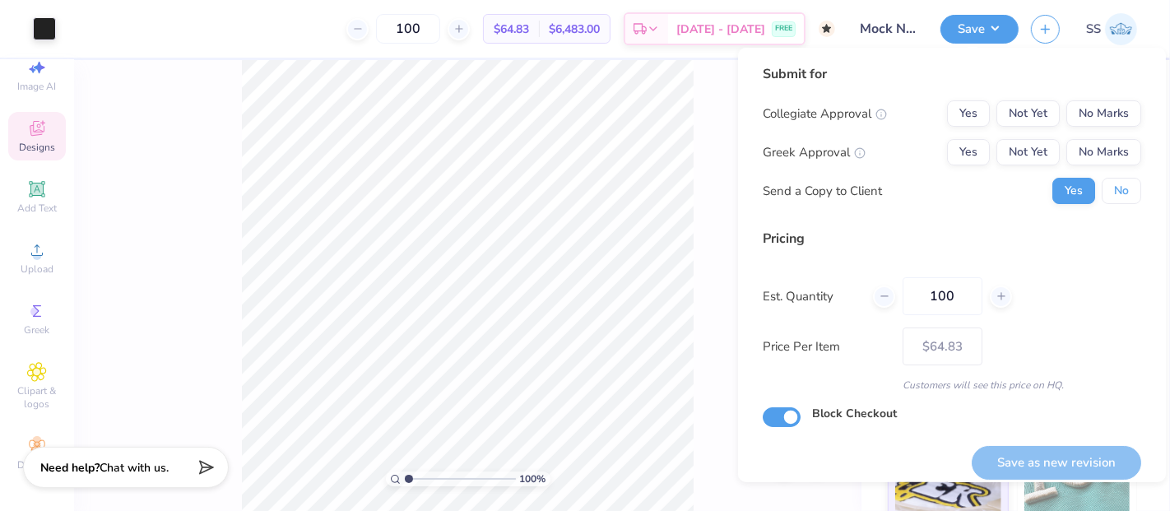
drag, startPoint x: 1112, startPoint y: 188, endPoint x: 1103, endPoint y: 169, distance: 21.7
click at [1112, 188] on button "No" at bounding box center [1122, 191] width 40 height 26
click at [1099, 158] on button "No Marks" at bounding box center [1104, 152] width 75 height 26
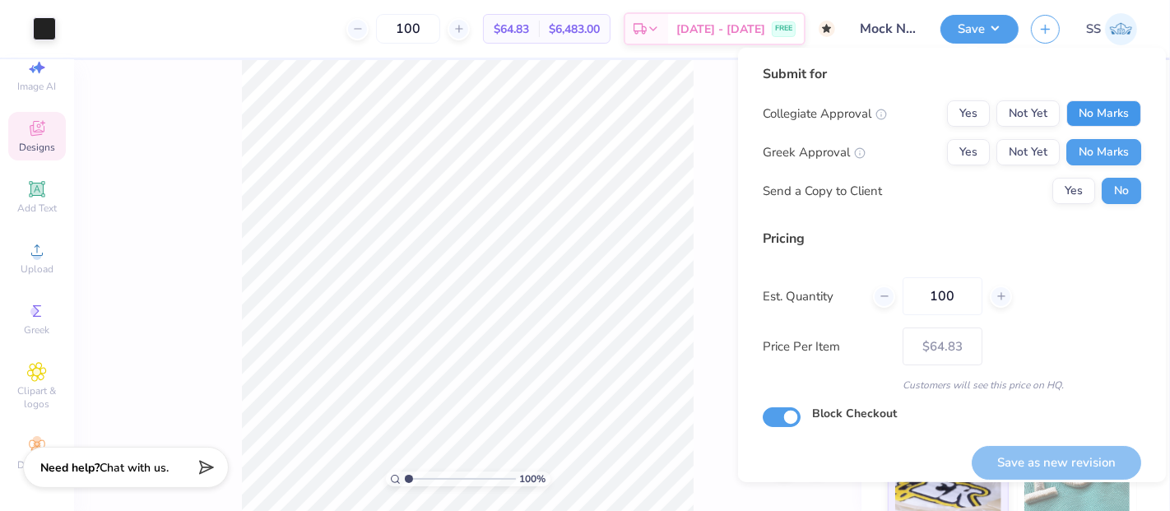
click at [1100, 121] on button "No Marks" at bounding box center [1104, 113] width 75 height 26
click at [1080, 457] on button "Save as new revision" at bounding box center [1057, 463] width 170 height 34
type input "$64.83"
